Goal: Check status: Check status

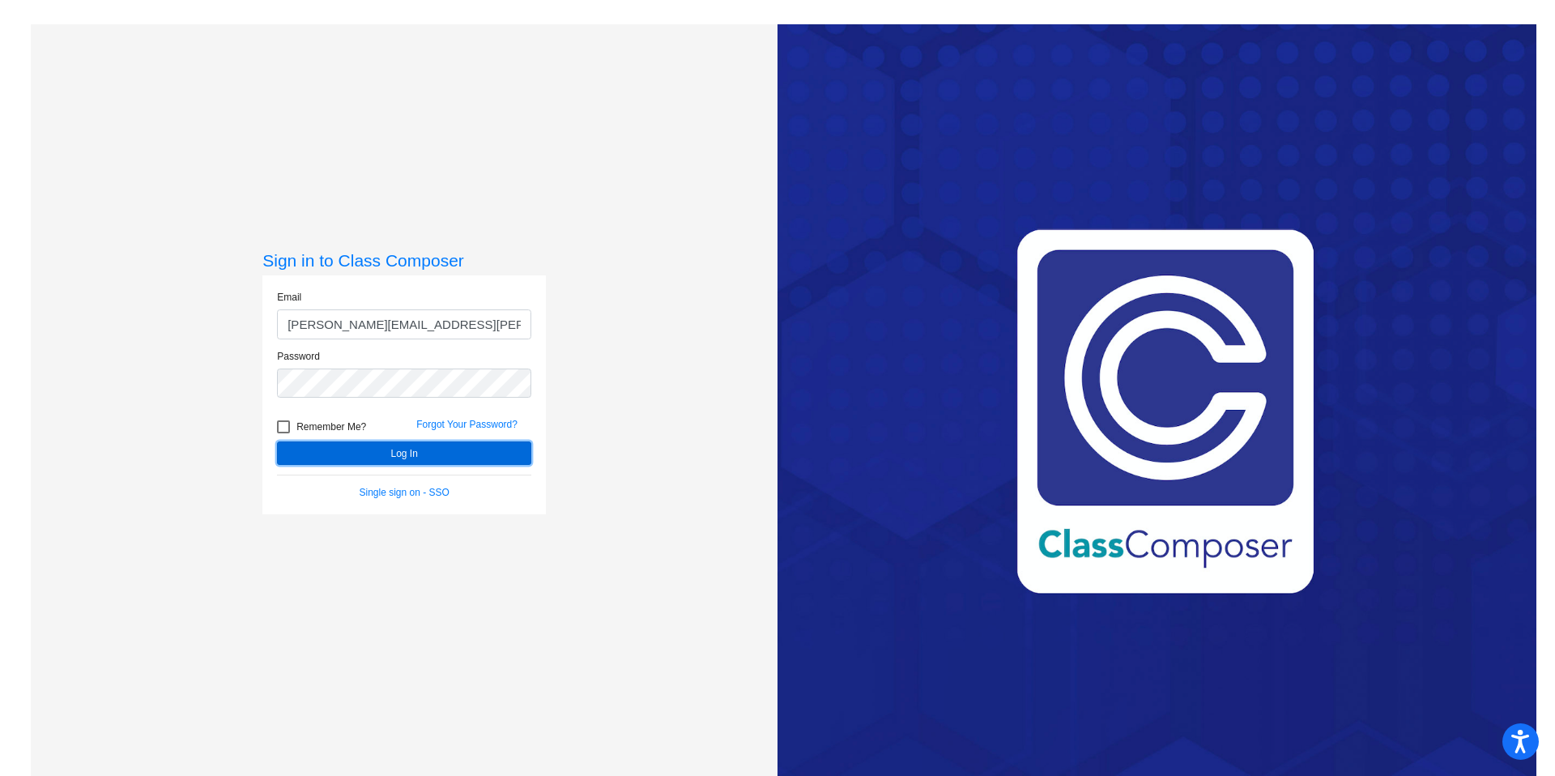
click at [375, 459] on button "Log In" at bounding box center [404, 452] width 254 height 23
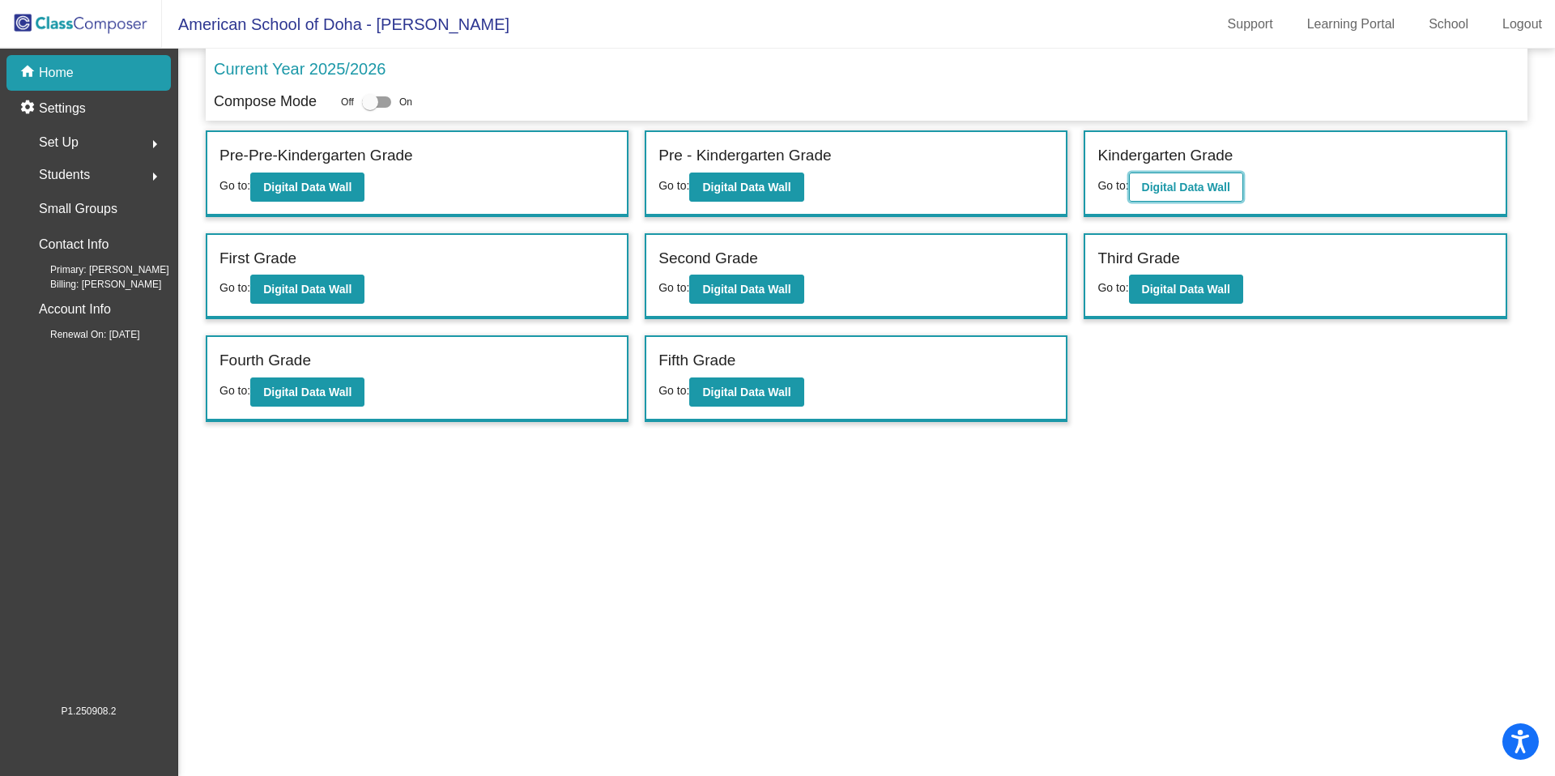
click at [1206, 187] on b "Digital Data Wall" at bounding box center [1186, 187] width 88 height 13
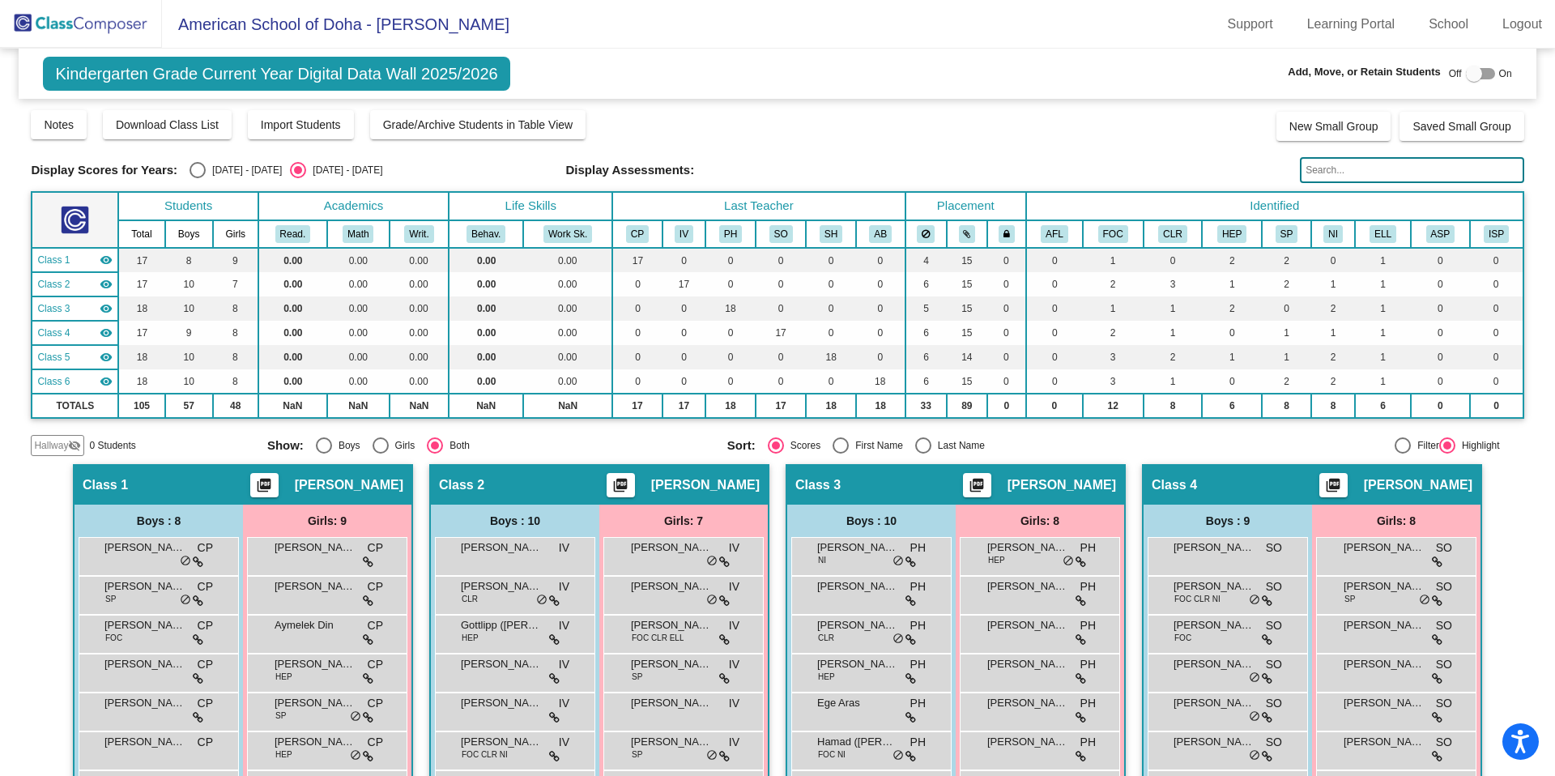
scroll to position [1, 0]
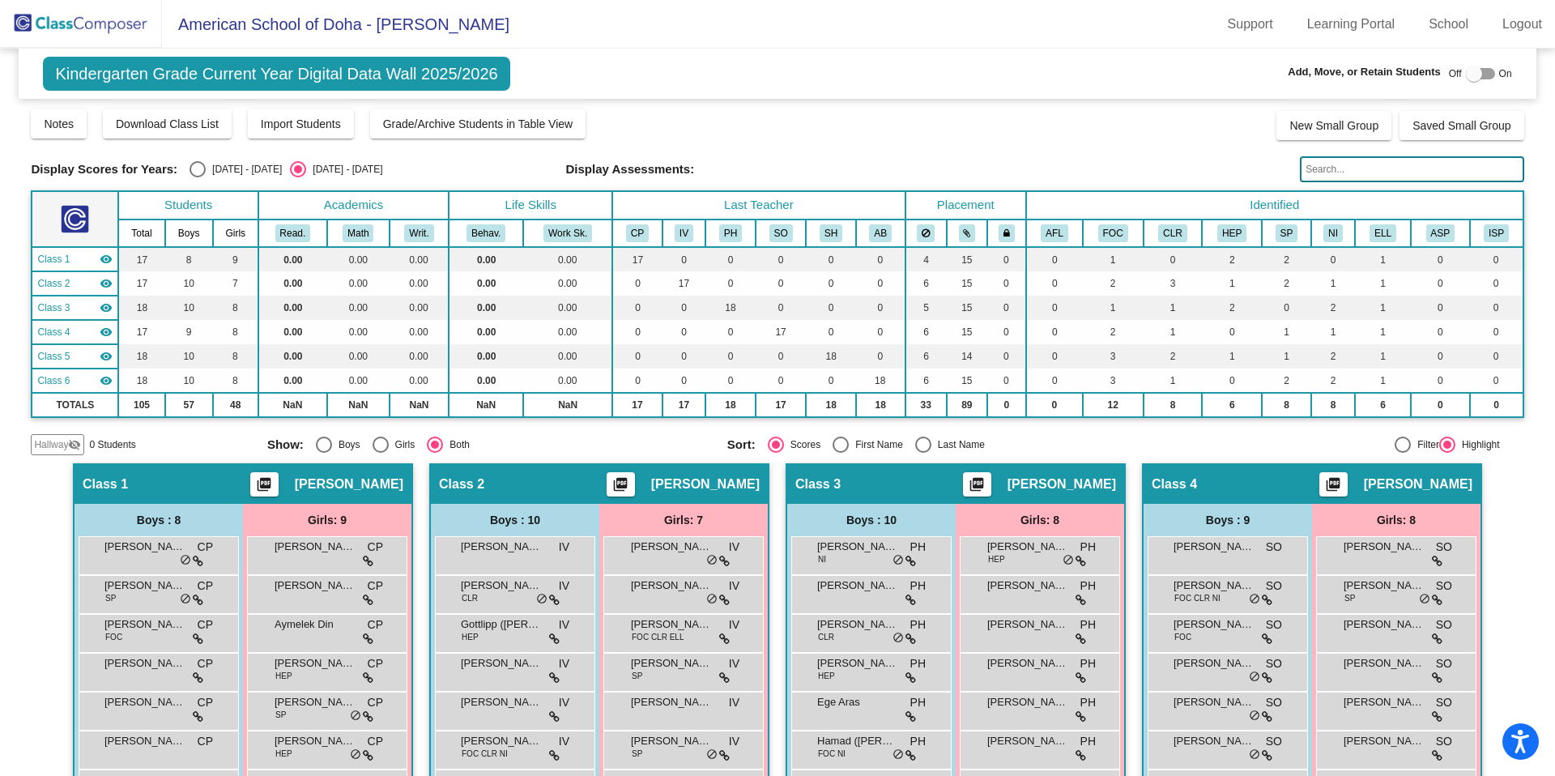
click at [193, 166] on div "Select an option" at bounding box center [197, 169] width 16 height 16
click at [197, 177] on input "[DATE] - [DATE]" at bounding box center [197, 177] width 1 height 1
radio input "true"
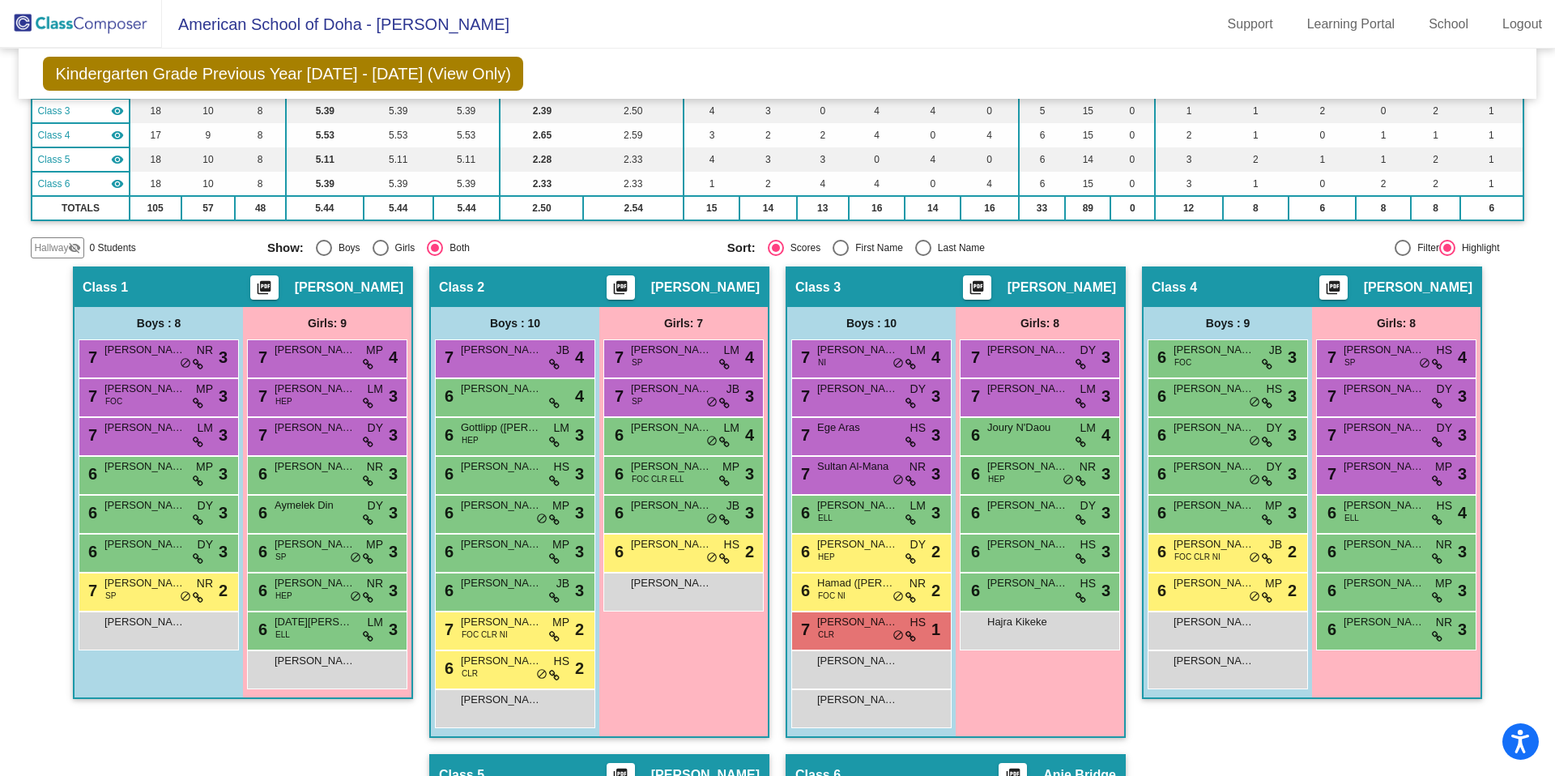
scroll to position [0, 0]
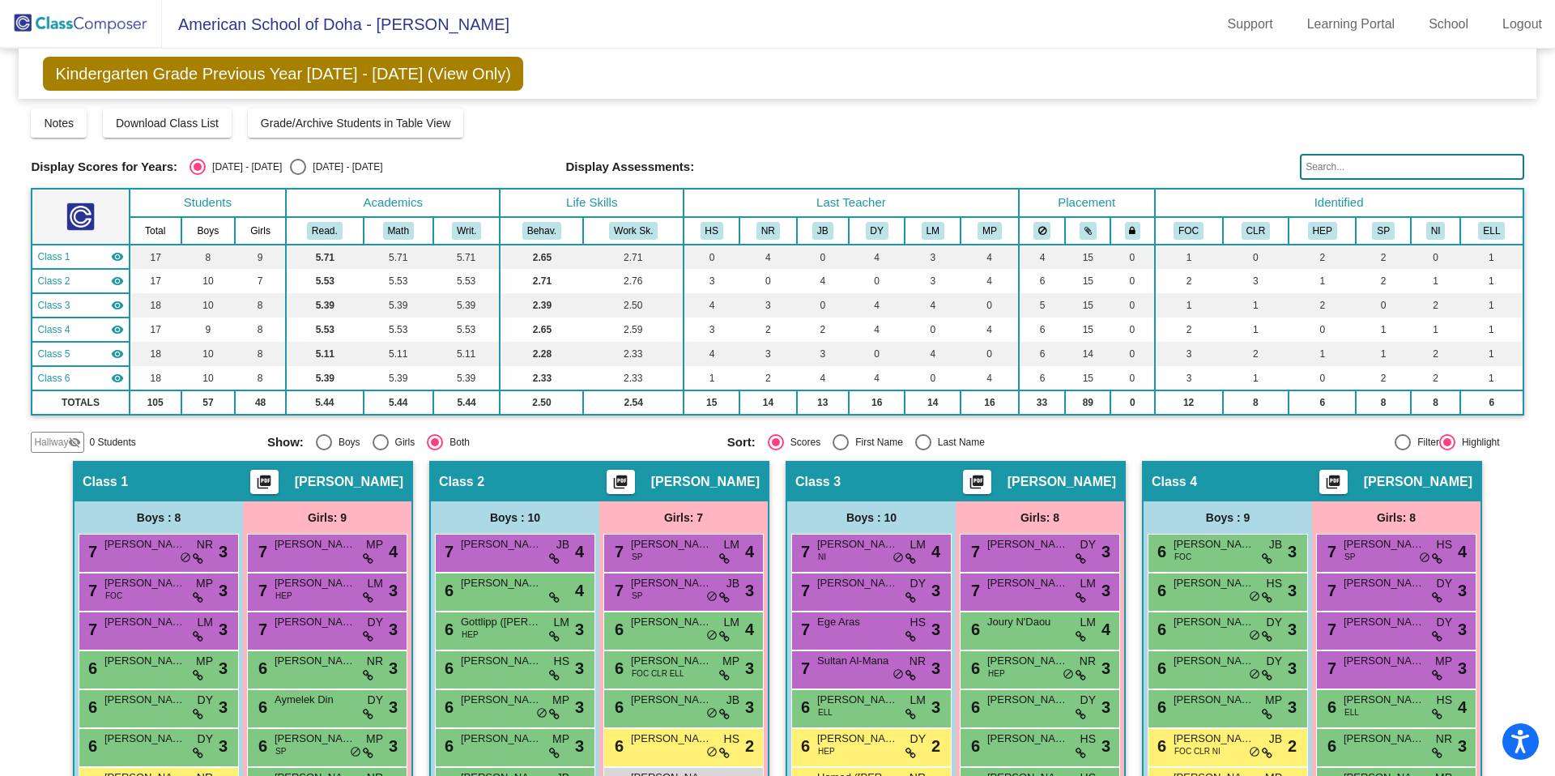
click at [111, 38] on img at bounding box center [81, 24] width 162 height 48
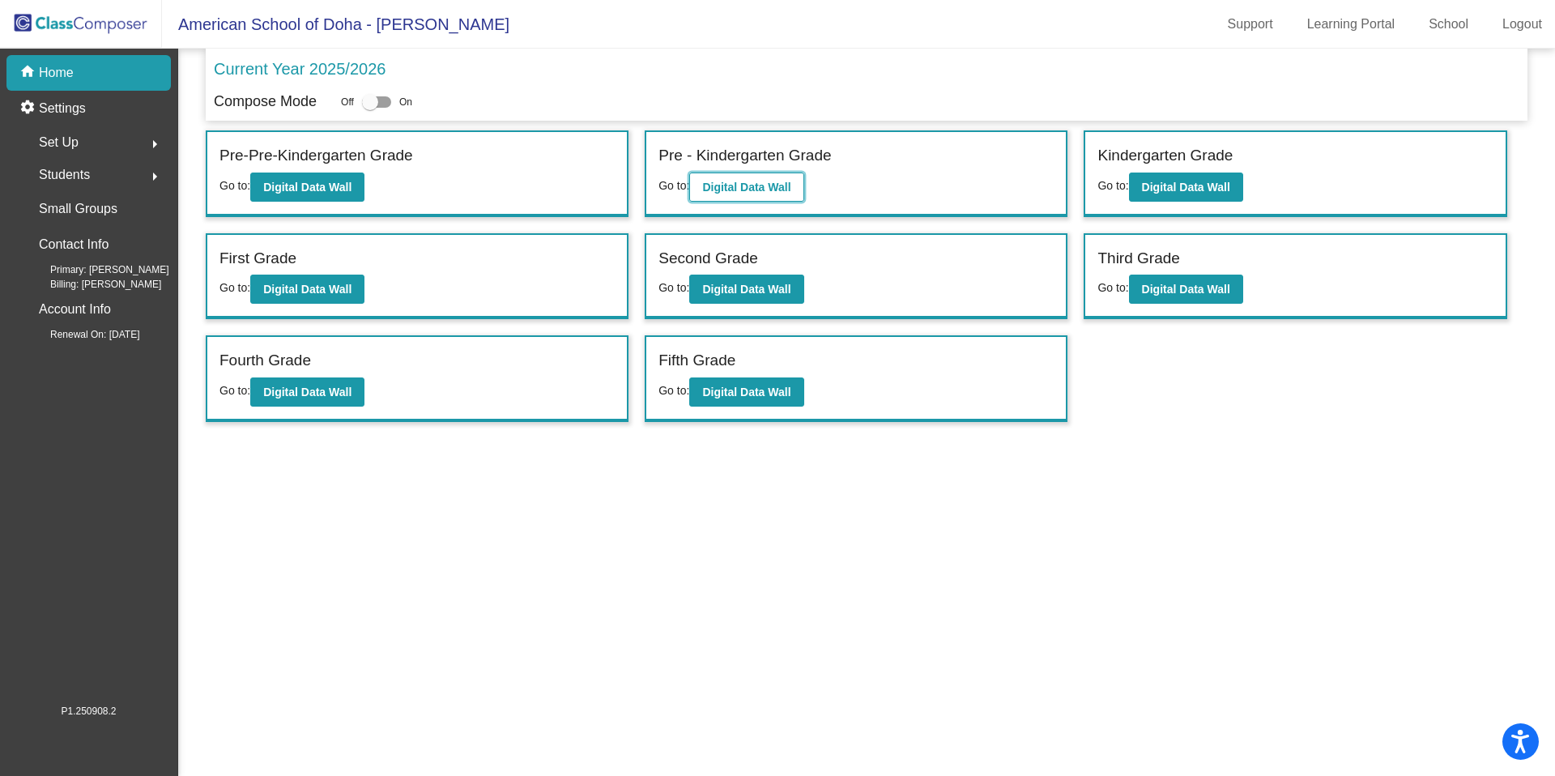
click at [768, 193] on b "Digital Data Wall" at bounding box center [746, 187] width 88 height 13
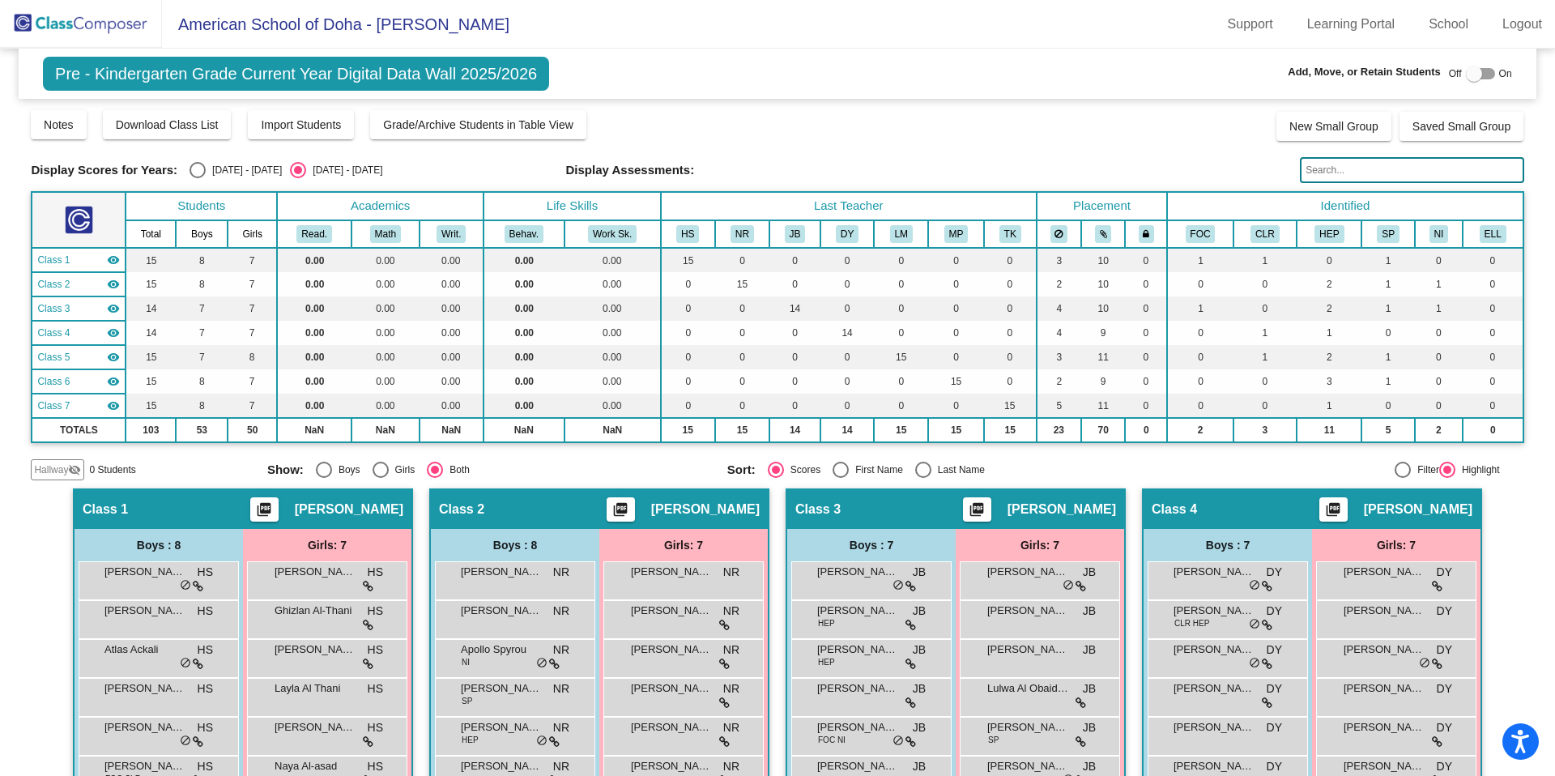
click at [196, 178] on div "Select an option" at bounding box center [197, 170] width 16 height 16
click at [197, 178] on input "[DATE] - [DATE]" at bounding box center [197, 178] width 1 height 1
radio input "true"
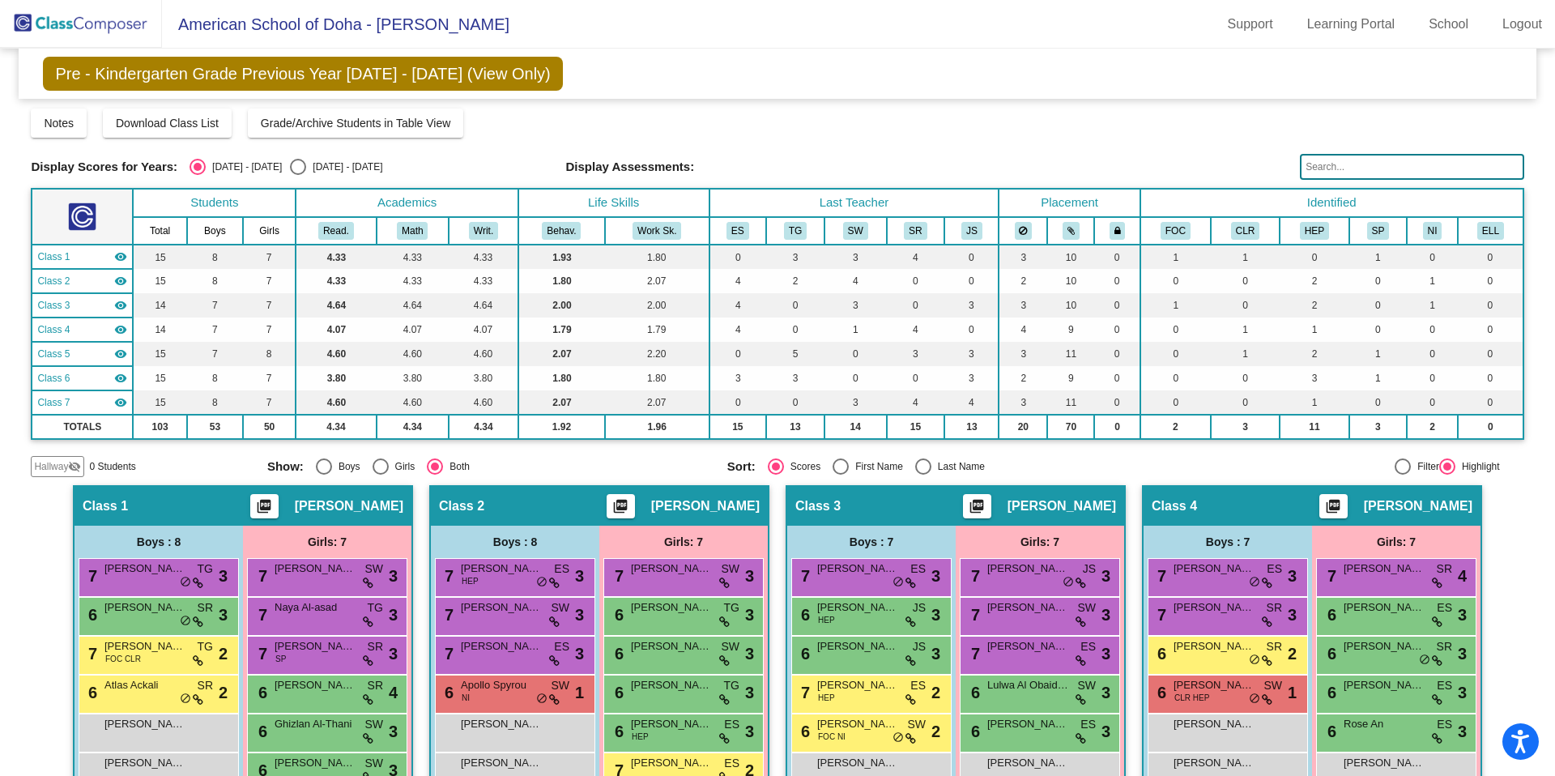
click at [92, 26] on img at bounding box center [81, 24] width 162 height 48
